Goal: Task Accomplishment & Management: Complete application form

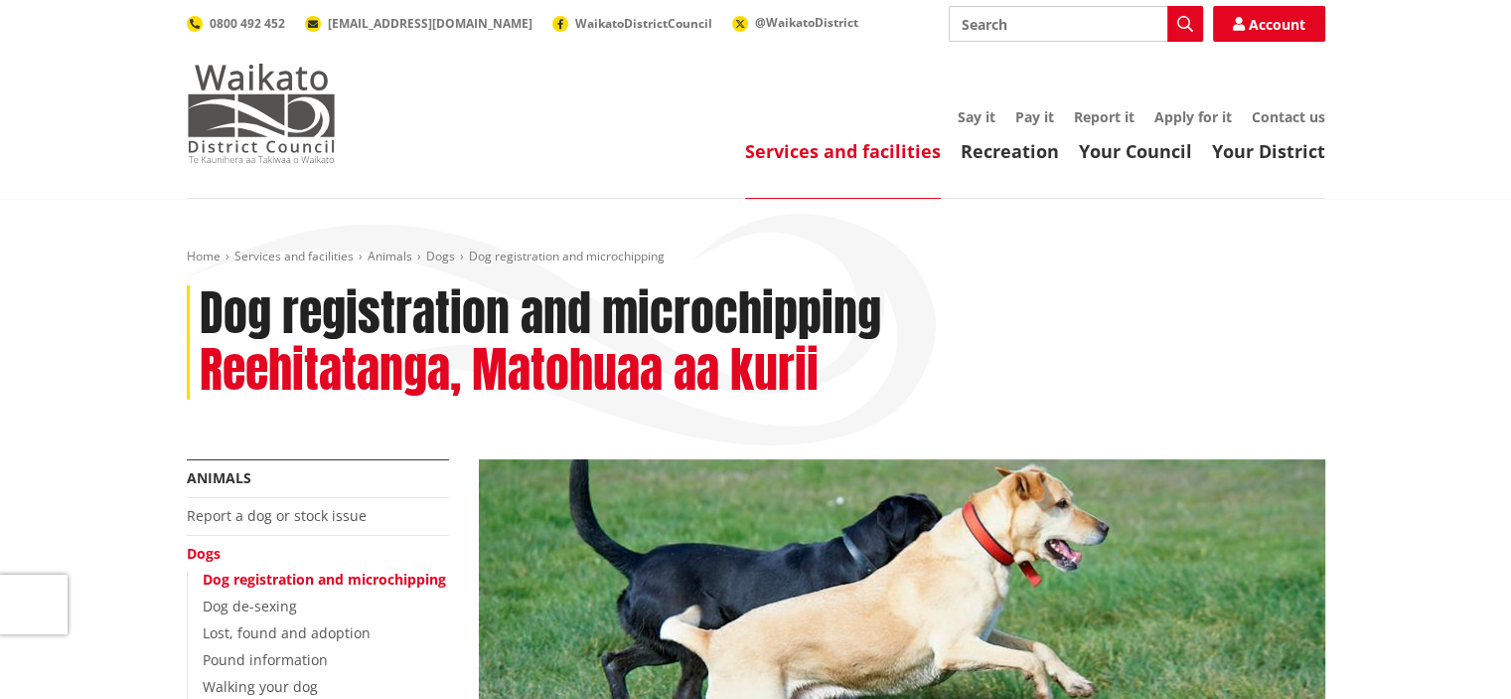
click at [253, 119] on img at bounding box center [261, 113] width 149 height 99
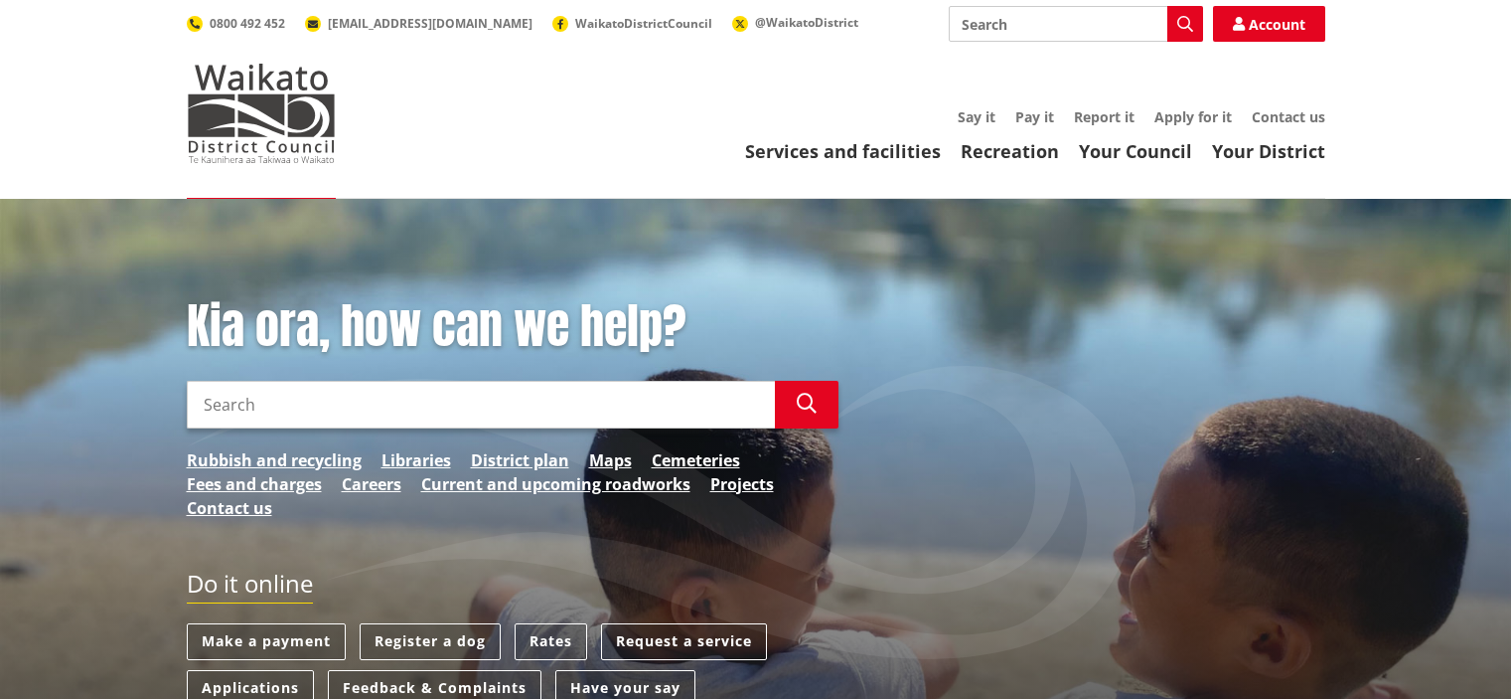
scroll to position [199, 0]
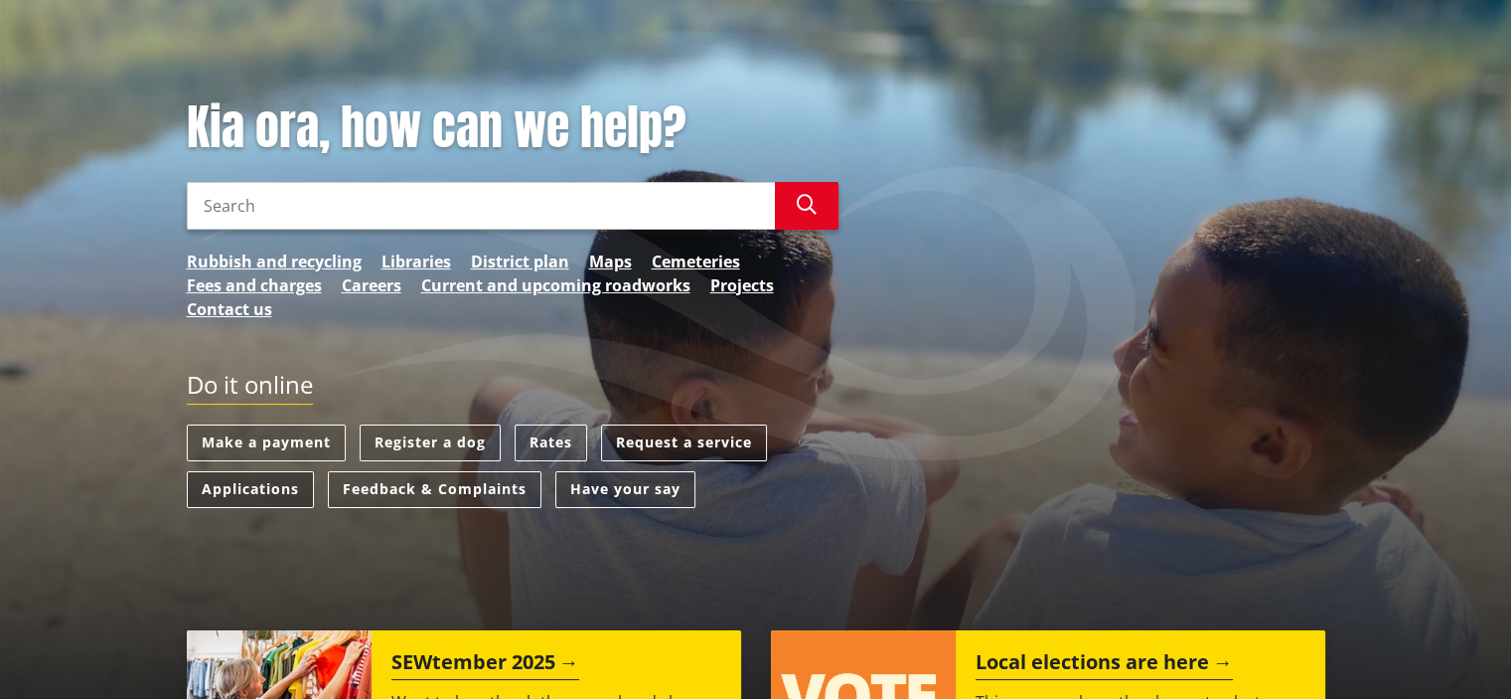
click at [249, 493] on link "Applications" at bounding box center [250, 489] width 127 height 37
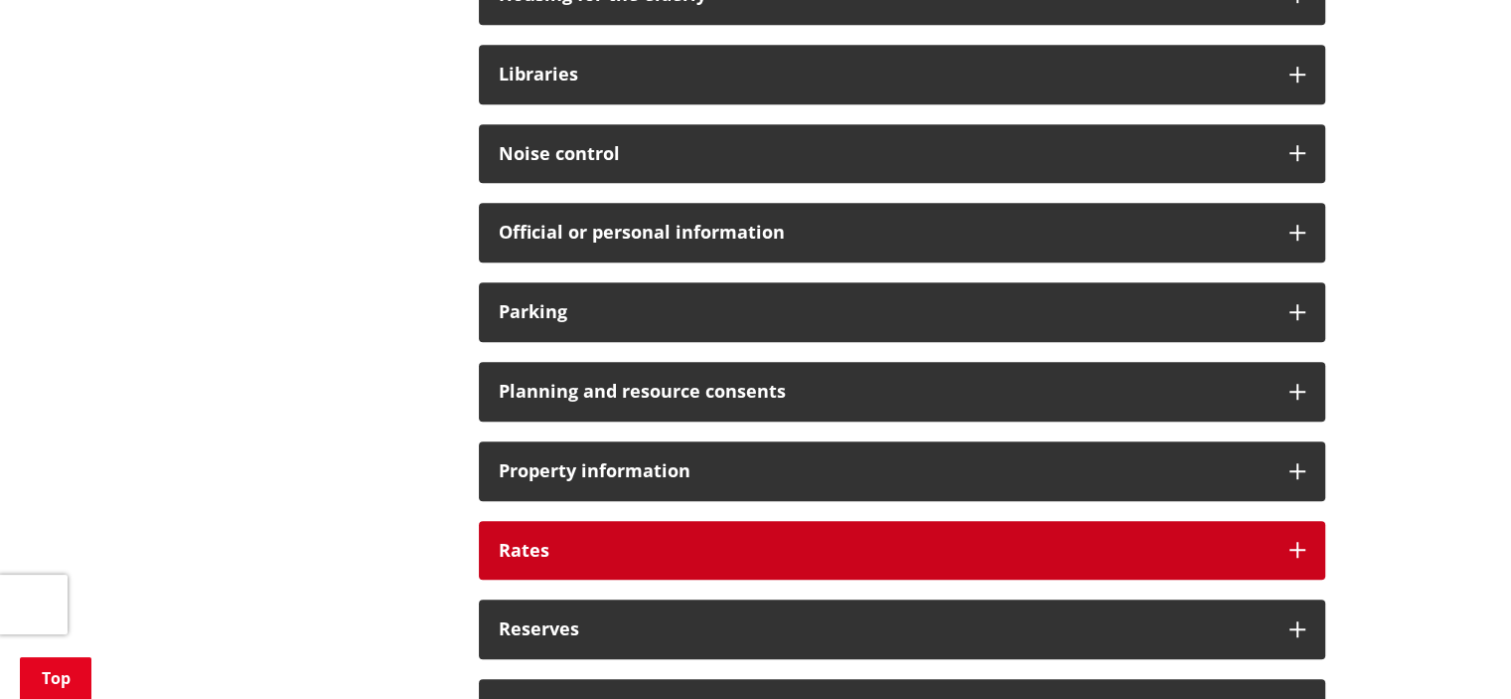
scroll to position [1491, 0]
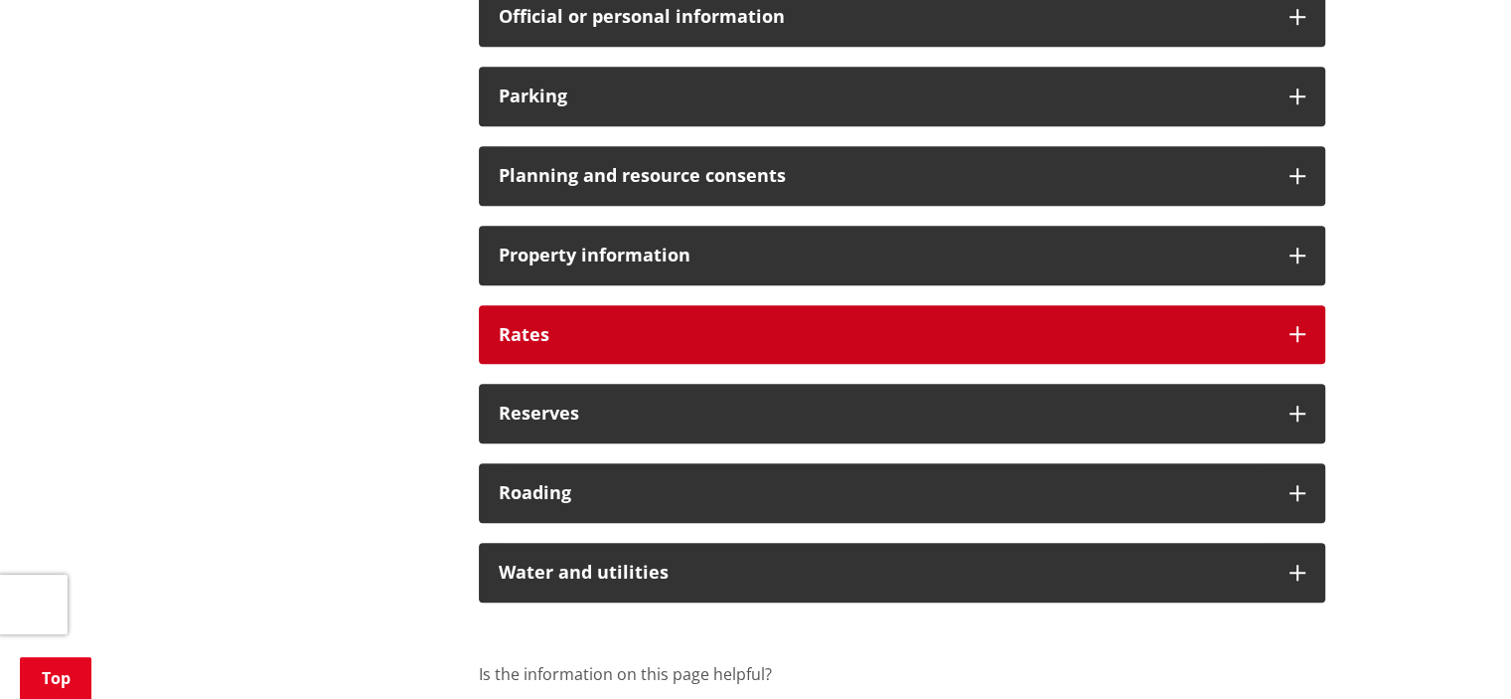
click at [610, 315] on div "Rates" at bounding box center [902, 335] width 847 height 60
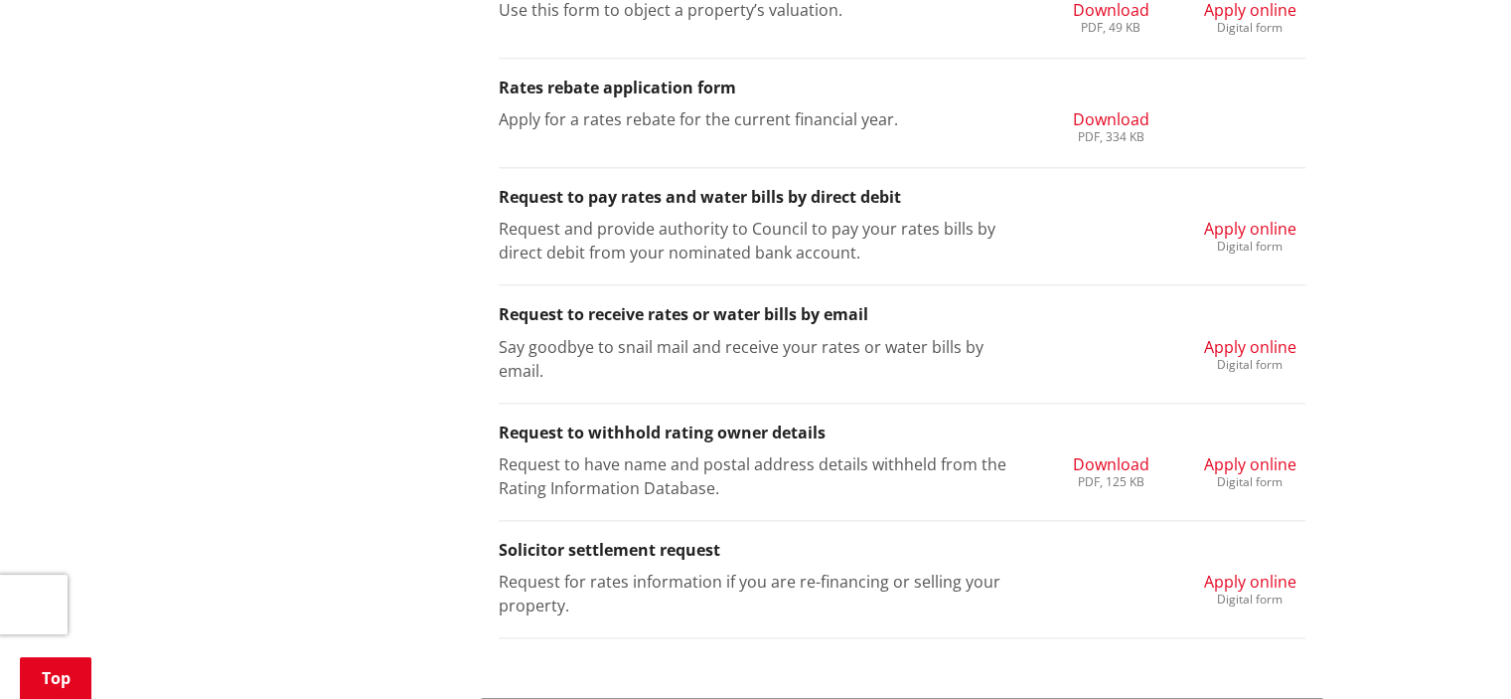
scroll to position [2484, 0]
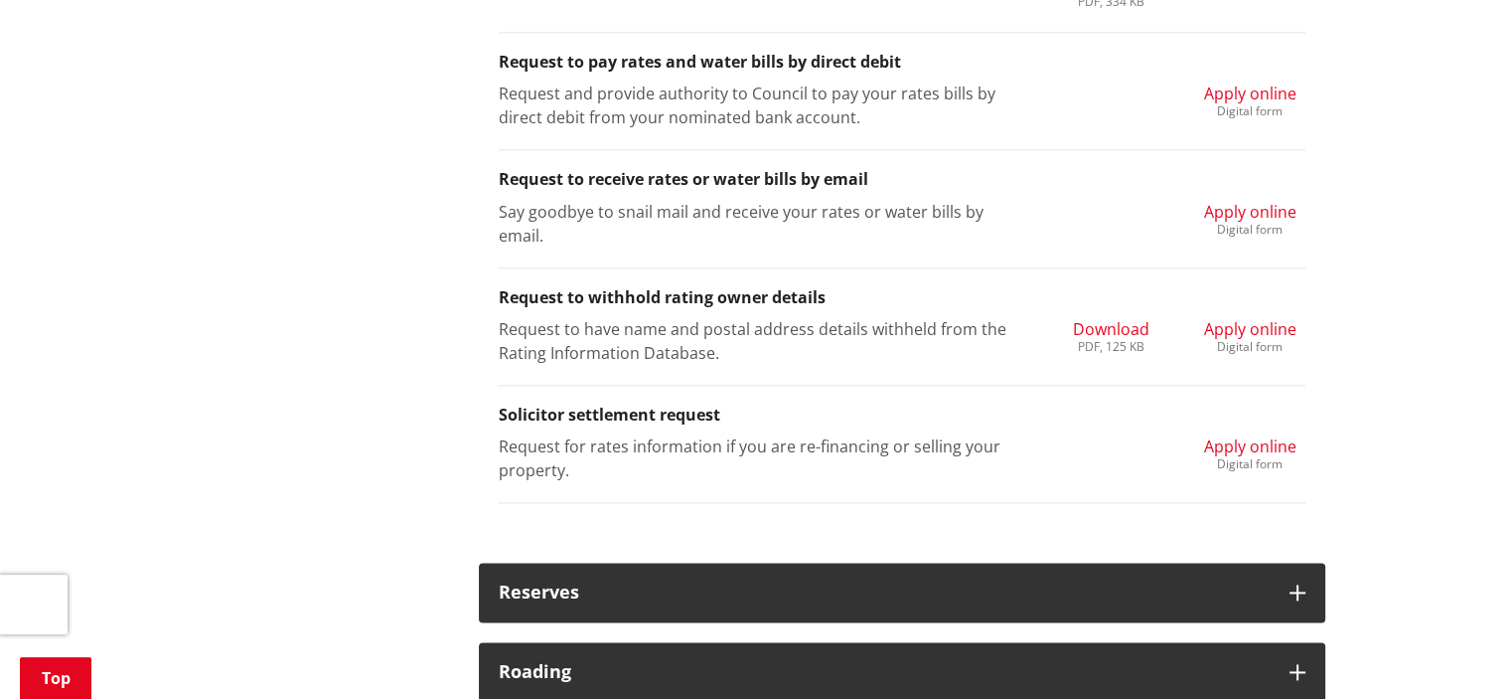
click at [1257, 441] on span "Apply online" at bounding box center [1250, 446] width 92 height 22
